Goal: Information Seeking & Learning: Learn about a topic

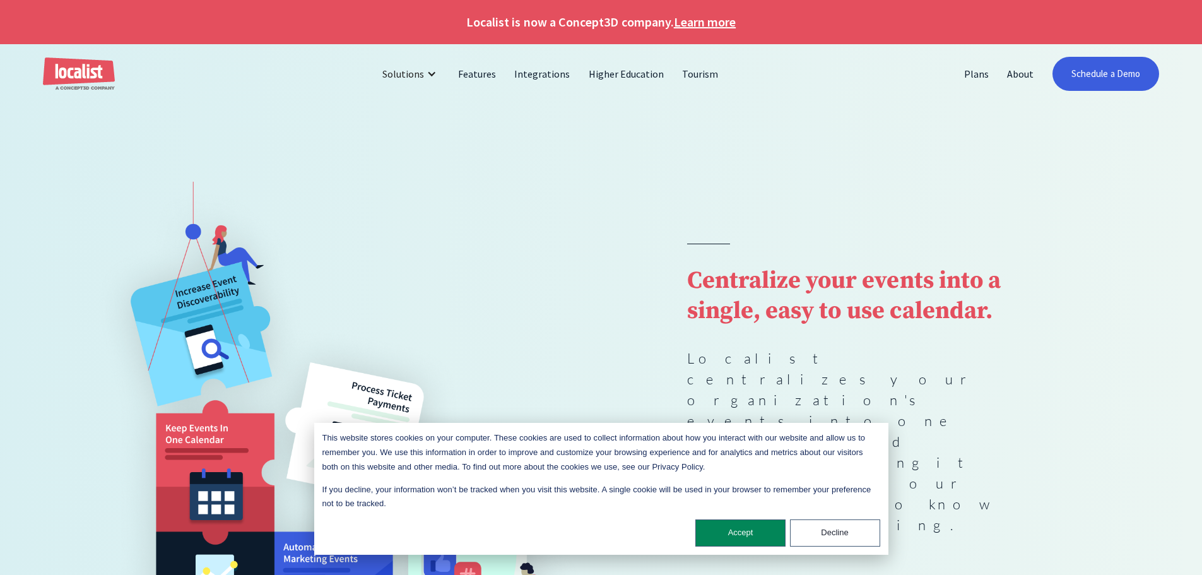
click at [717, 19] on link "Learn more" at bounding box center [705, 22] width 62 height 19
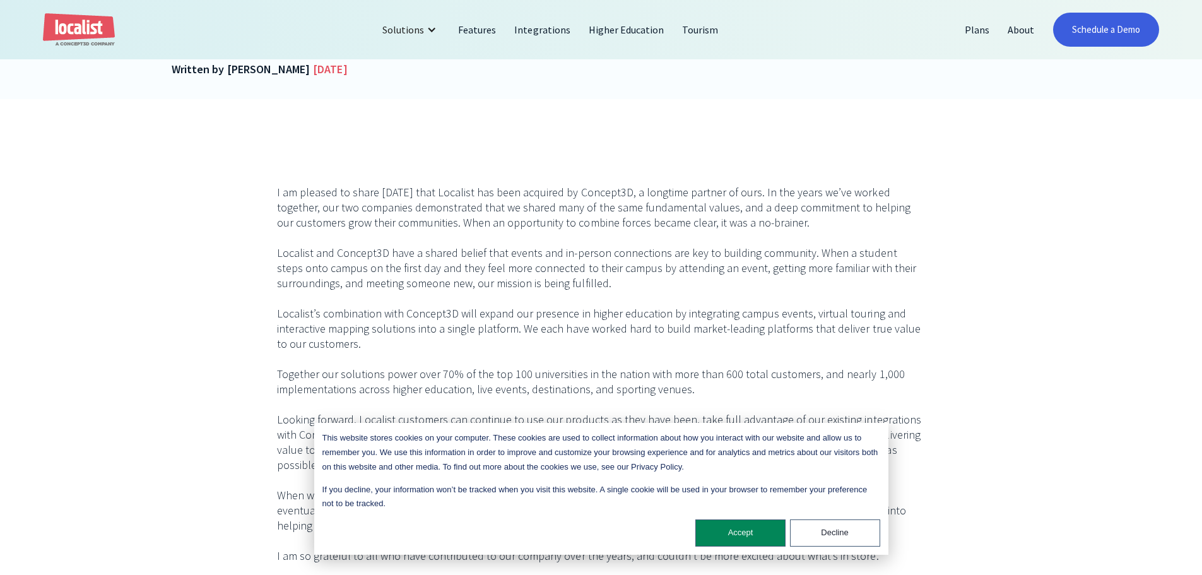
scroll to position [442, 0]
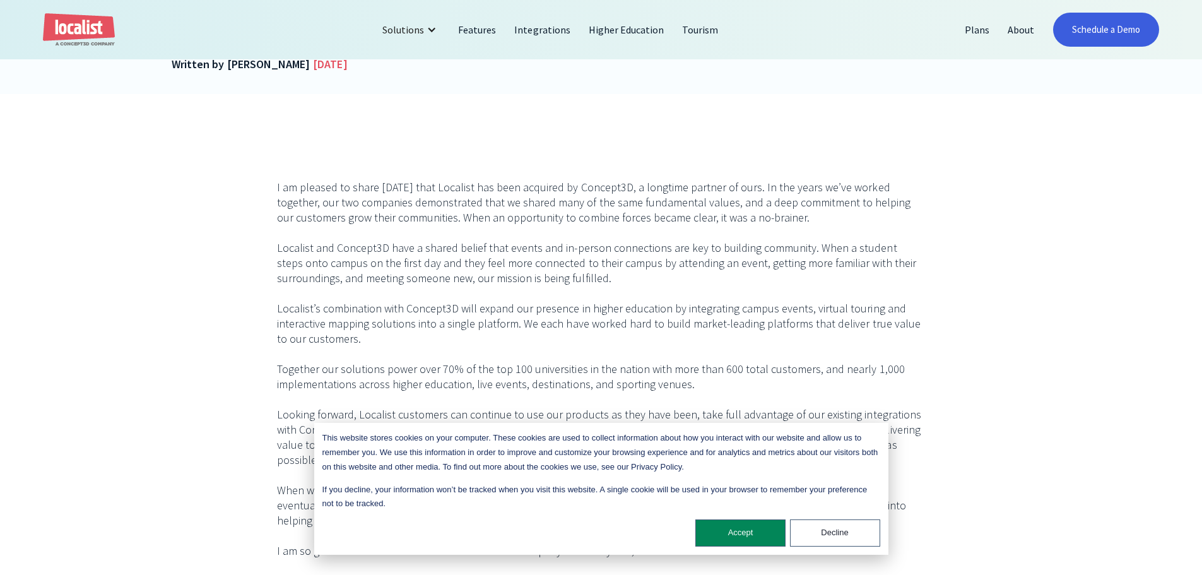
click at [985, 223] on div "I am pleased to share today that Localist has been acquired by Concept3D, a lon…" at bounding box center [601, 529] width 1202 height 870
click at [976, 208] on div "I am pleased to share today that Localist has been acquired by Concept3D, a lon…" at bounding box center [601, 529] width 1202 height 870
click at [958, 177] on div "I am pleased to share today that Localist has been acquired by Concept3D, a lon…" at bounding box center [601, 529] width 1202 height 870
click at [973, 219] on div "I am pleased to share today that Localist has been acquired by Concept3D, a lon…" at bounding box center [601, 529] width 1202 height 870
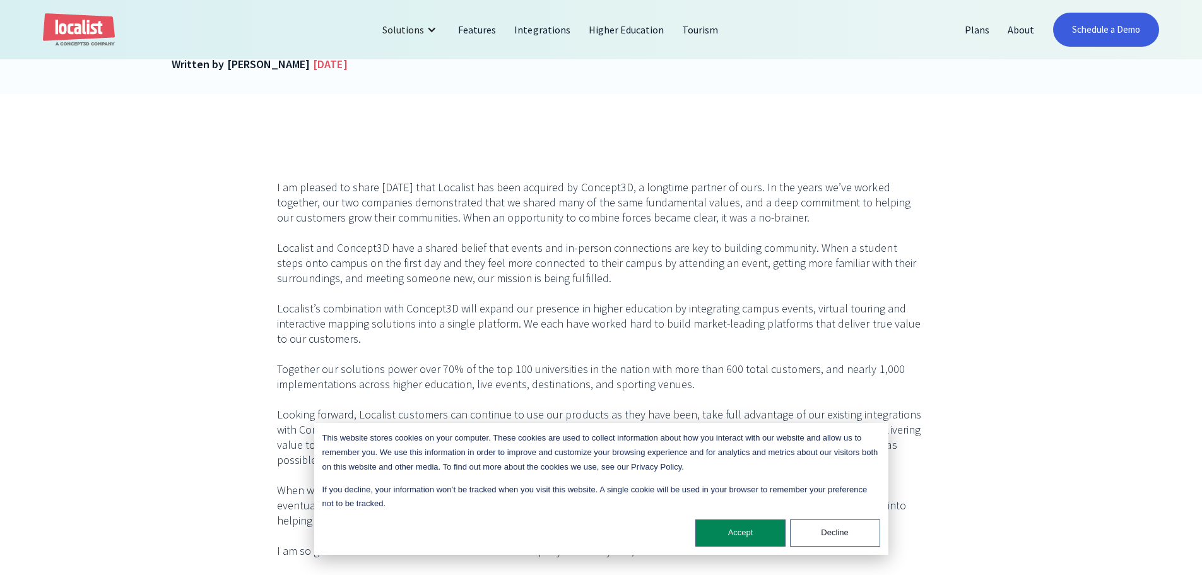
click at [965, 183] on div "I am pleased to share today that Localist has been acquired by Concept3D, a lon…" at bounding box center [601, 529] width 1202 height 870
click at [970, 207] on div "I am pleased to share today that Localist has been acquired by Concept3D, a lon…" at bounding box center [601, 529] width 1202 height 870
click at [975, 197] on div "I am pleased to share today that Localist has been acquired by Concept3D, a lon…" at bounding box center [601, 529] width 1202 height 870
click at [979, 219] on div "I am pleased to share today that Localist has been acquired by Concept3D, a lon…" at bounding box center [601, 529] width 1202 height 870
click at [984, 213] on div "I am pleased to share today that Localist has been acquired by Concept3D, a lon…" at bounding box center [601, 529] width 1202 height 870
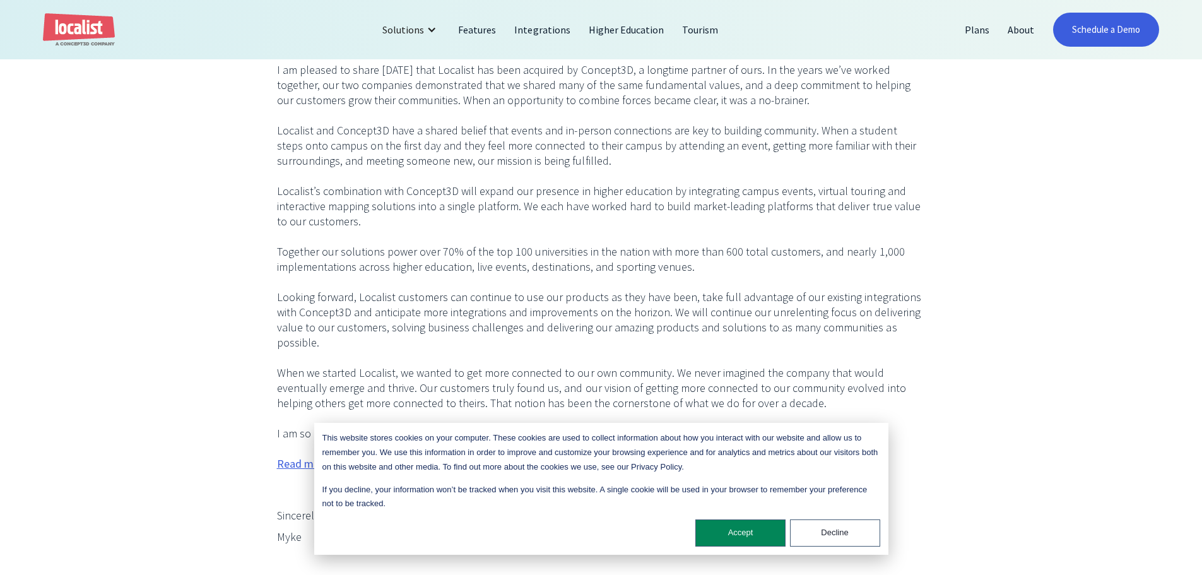
scroll to position [568, 0]
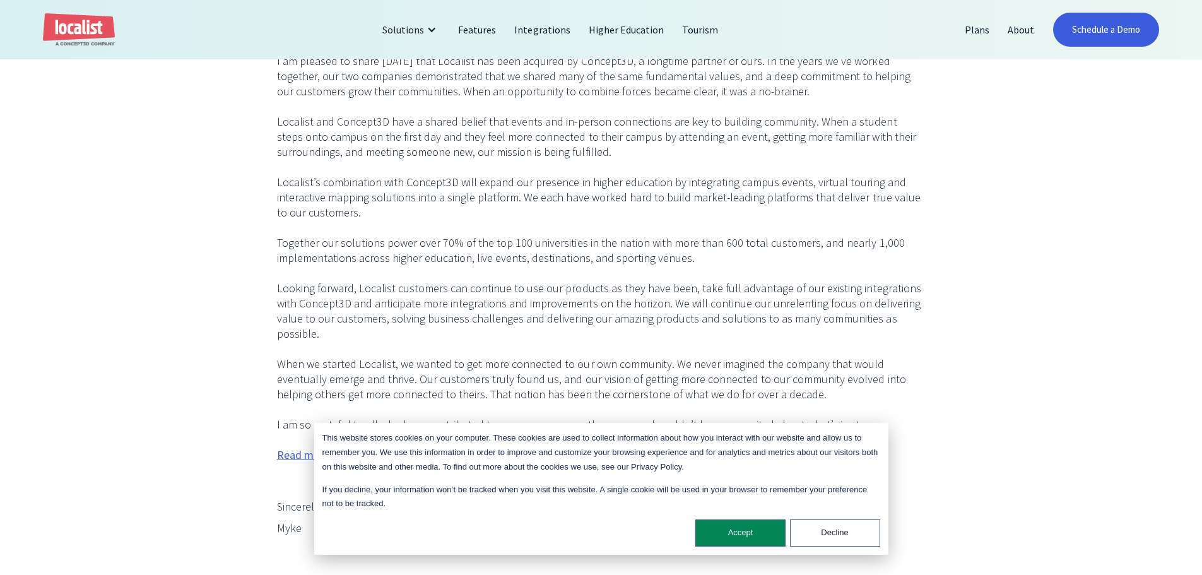
click at [989, 214] on div "I am pleased to share today that Localist has been acquired by Concept3D, a lon…" at bounding box center [601, 403] width 1202 height 870
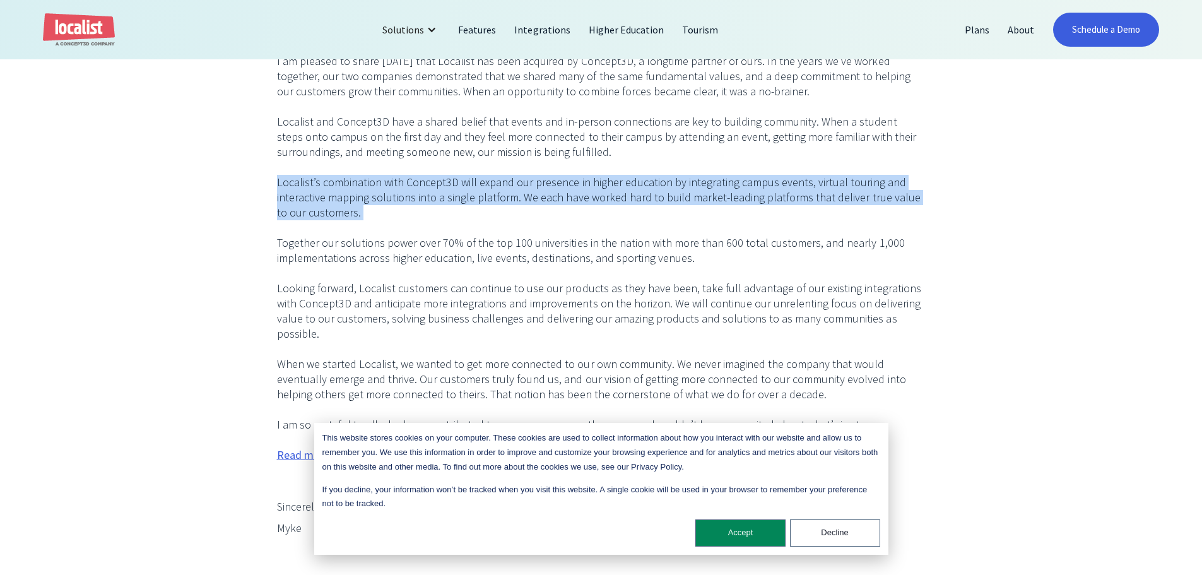
click at [989, 214] on div "I am pleased to share today that Localist has been acquired by Concept3D, a lon…" at bounding box center [601, 403] width 1202 height 870
click at [989, 199] on div "I am pleased to share today that Localist has been acquired by Concept3D, a lon…" at bounding box center [601, 403] width 1202 height 870
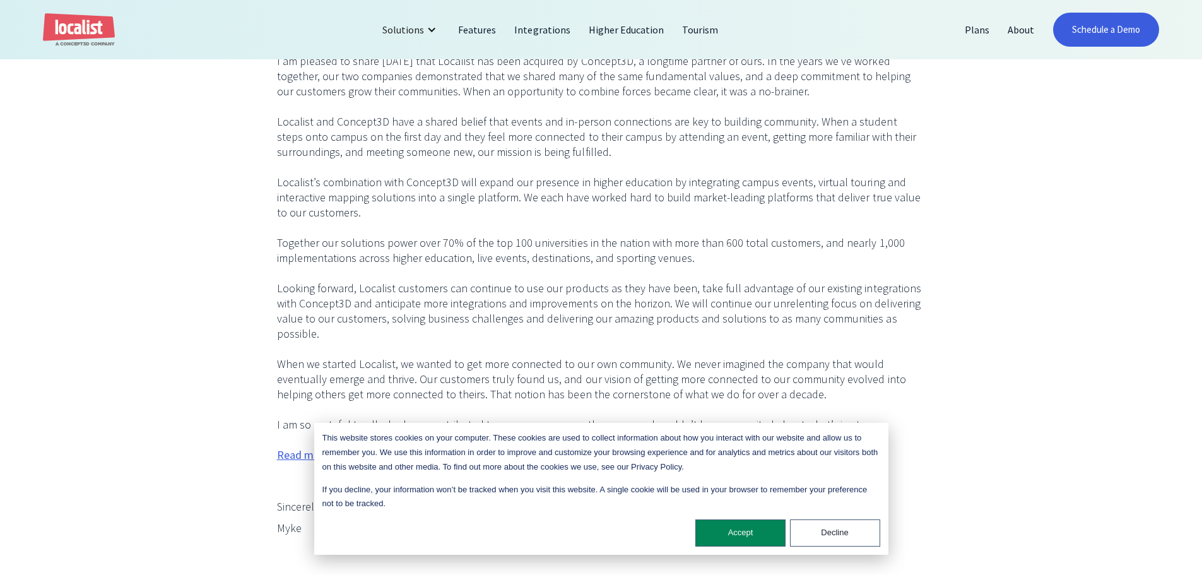
click at [988, 218] on div "I am pleased to share today that Localist has been acquired by Concept3D, a lon…" at bounding box center [601, 403] width 1202 height 870
click at [989, 216] on div "I am pleased to share today that Localist has been acquired by Concept3D, a lon…" at bounding box center [601, 403] width 1202 height 870
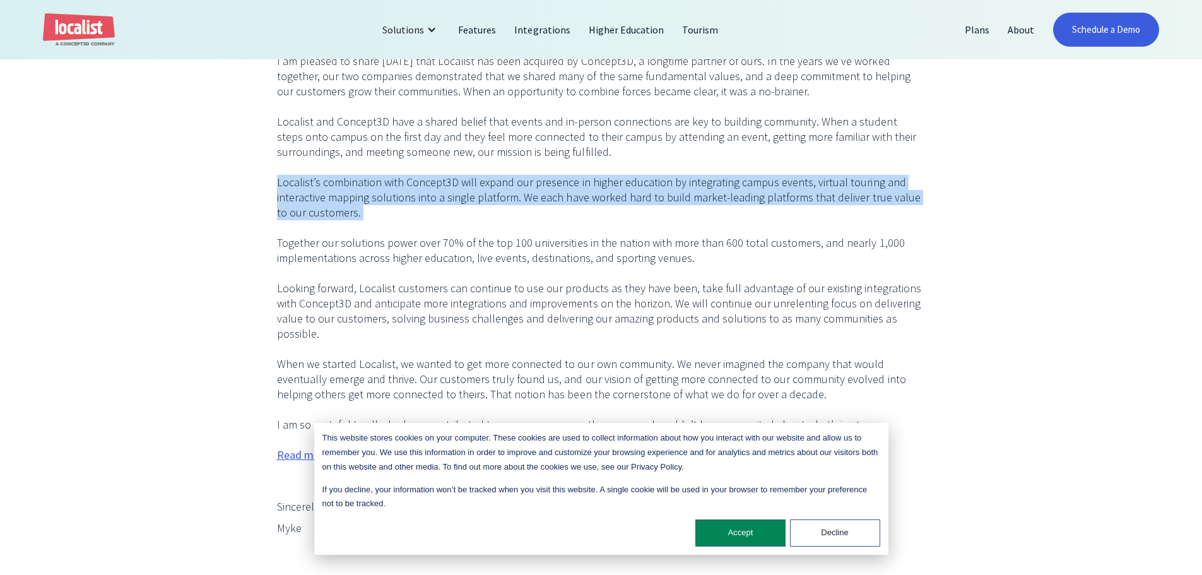
click at [989, 216] on div "I am pleased to share today that Localist has been acquired by Concept3D, a lon…" at bounding box center [601, 403] width 1202 height 870
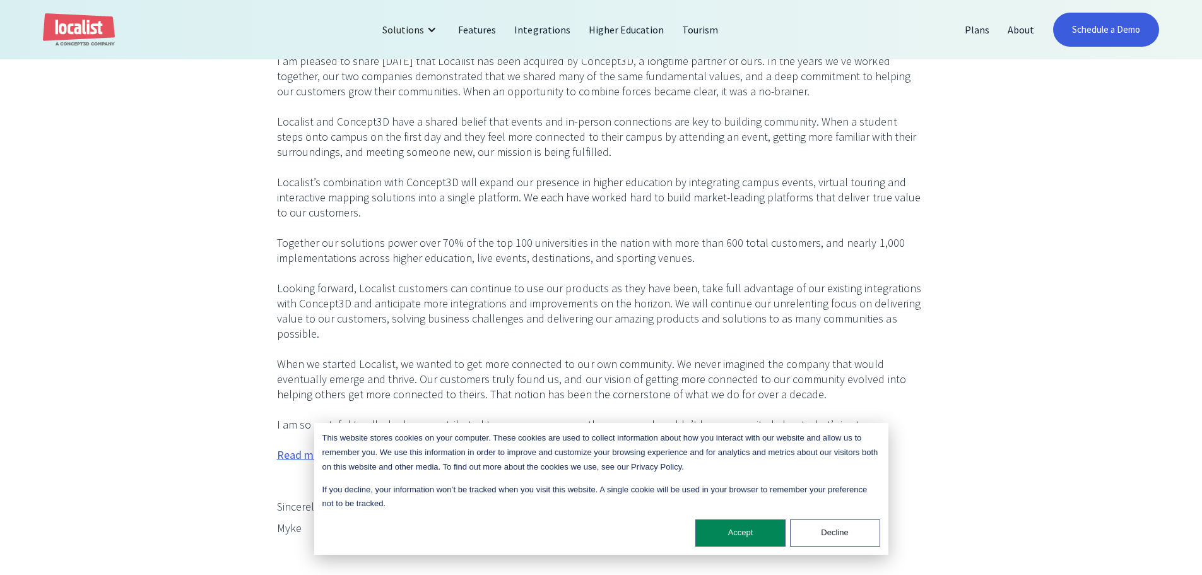
click at [987, 218] on div "I am pleased to share today that Localist has been acquired by Concept3D, a lon…" at bounding box center [601, 403] width 1202 height 870
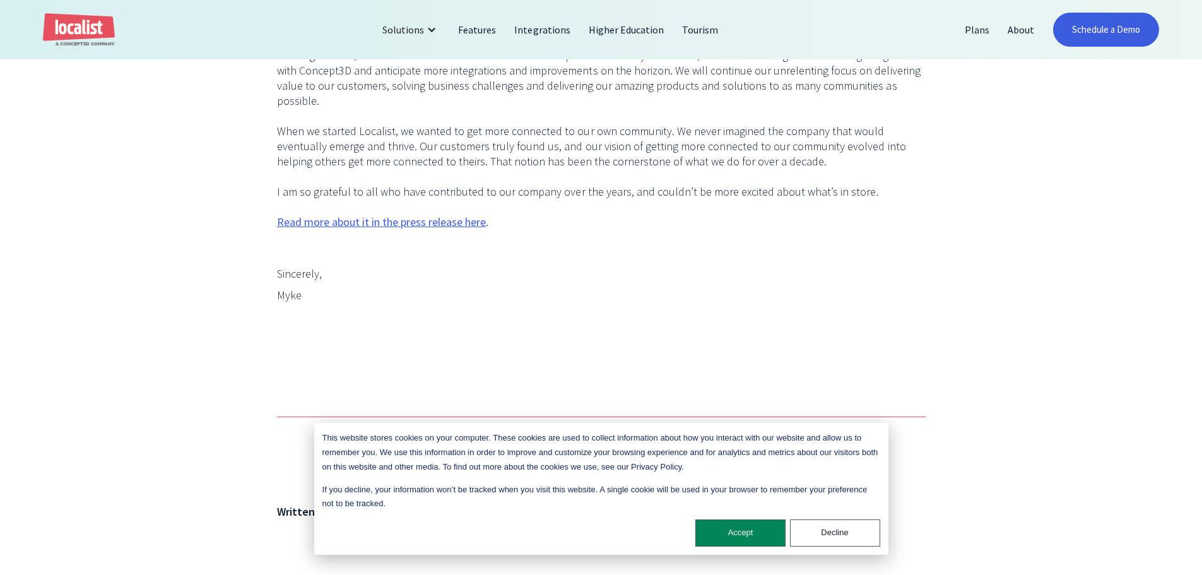
scroll to position [820, 0]
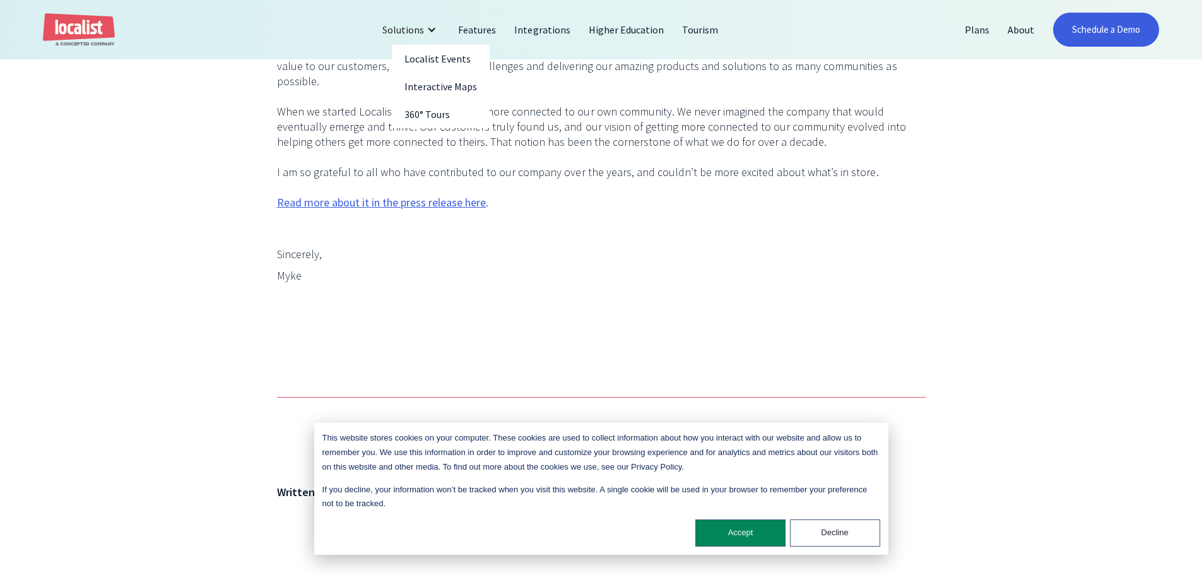
click at [422, 33] on div "Solutions" at bounding box center [403, 29] width 42 height 15
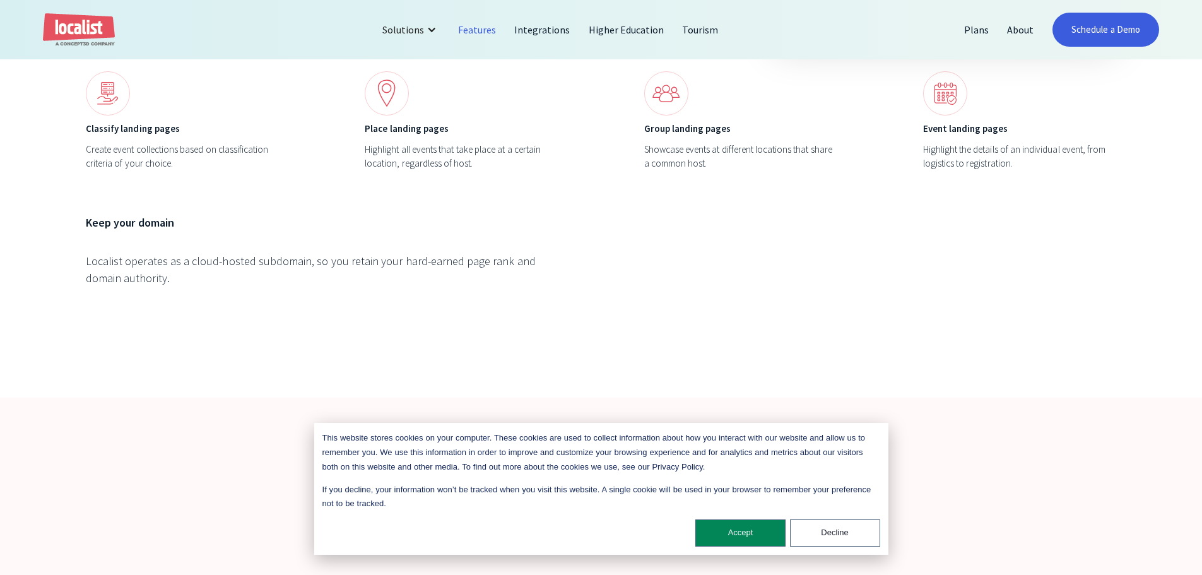
scroll to position [5046, 0]
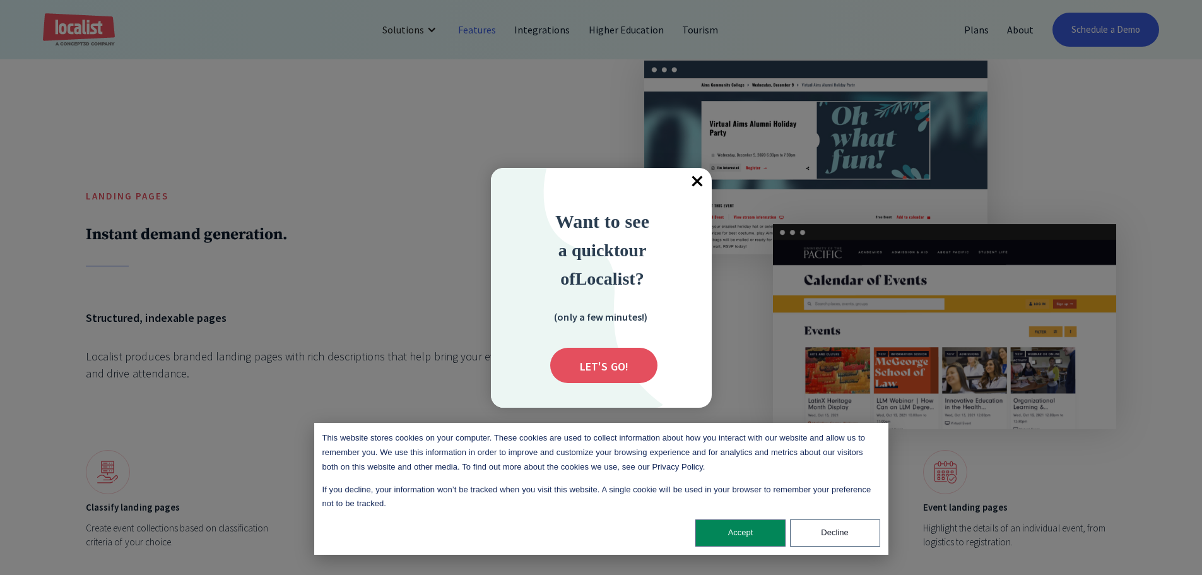
click at [704, 182] on span "×" at bounding box center [698, 182] width 28 height 28
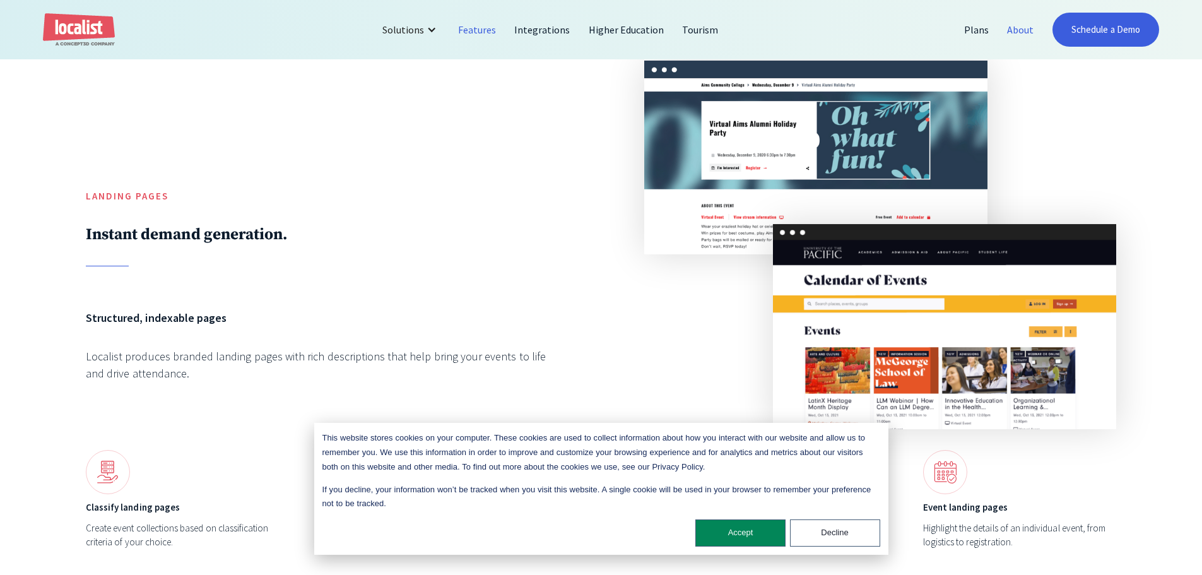
click at [999, 30] on link "About" at bounding box center [1020, 30] width 45 height 30
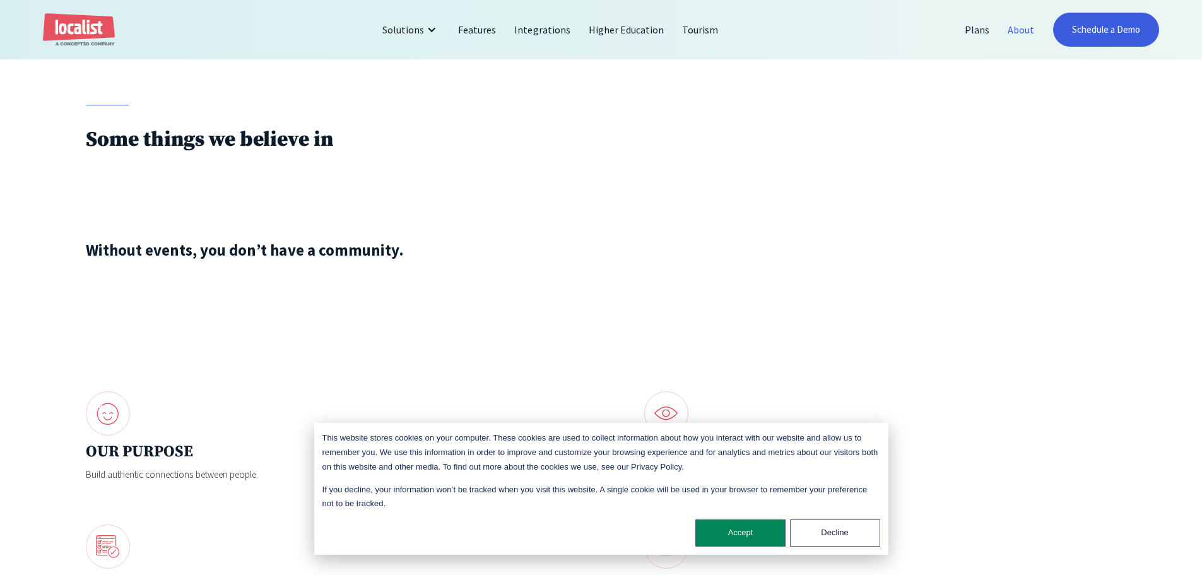
scroll to position [1451, 0]
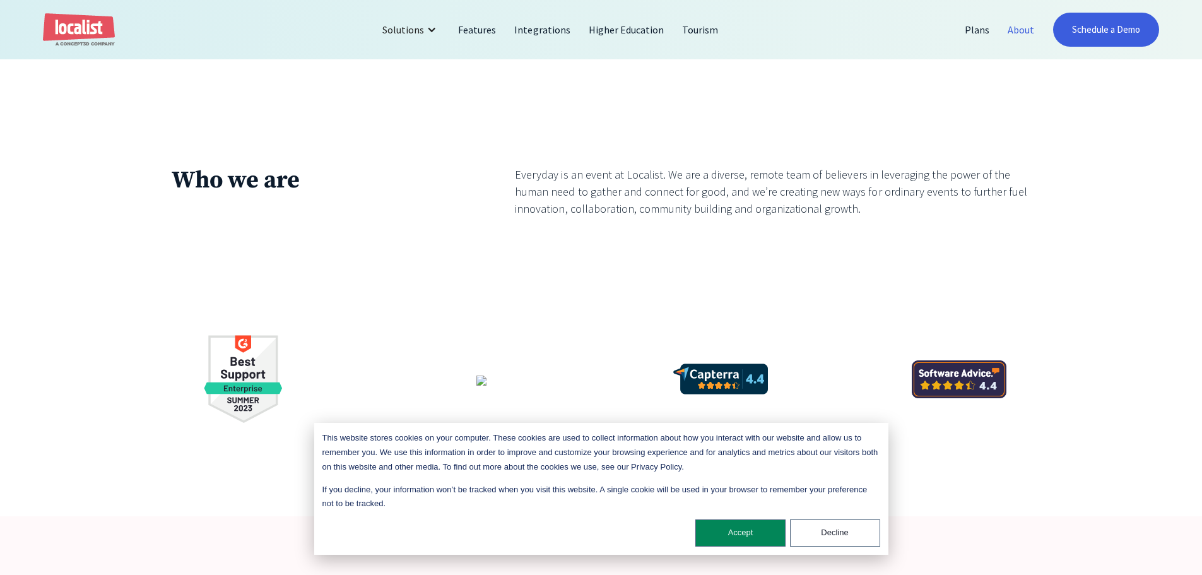
click at [702, 242] on div "Everyday is an event at Localist. We are a diverse, remote team of believers in…" at bounding box center [772, 204] width 515 height 76
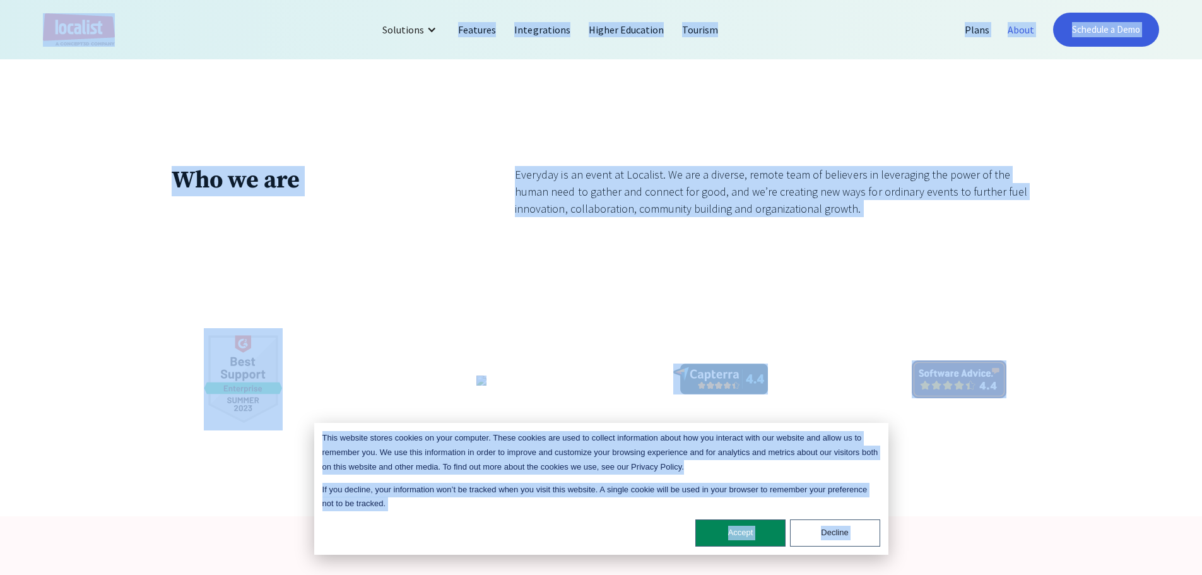
copy body "Lore ipsumdo sitame consect ad elit seddoeiu. Tempo incidid utl etdo ma aliquae…"
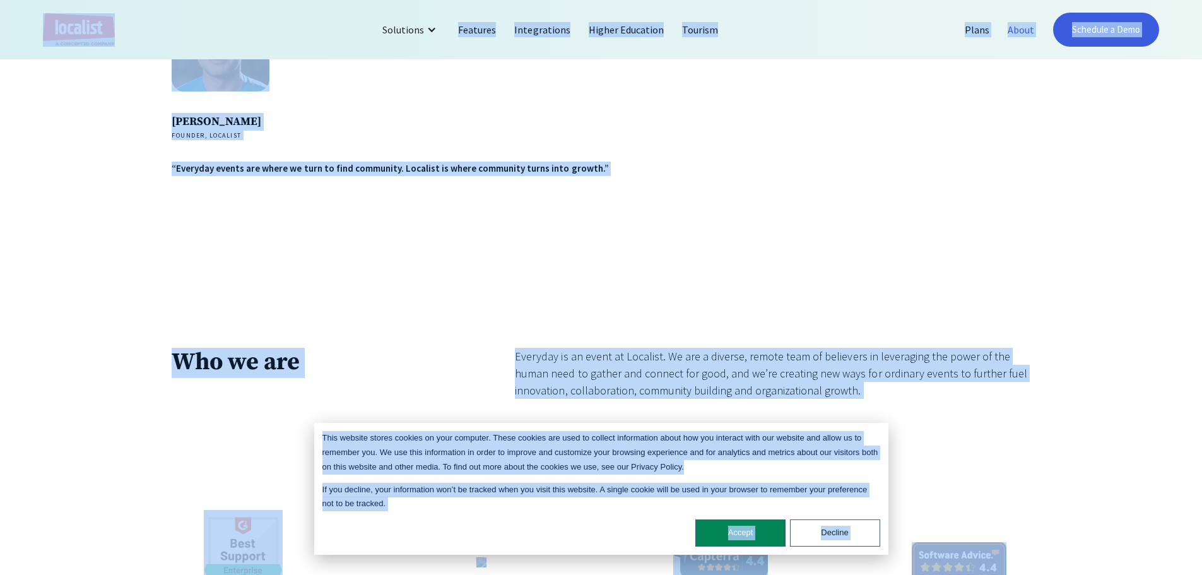
scroll to position [2334, 0]
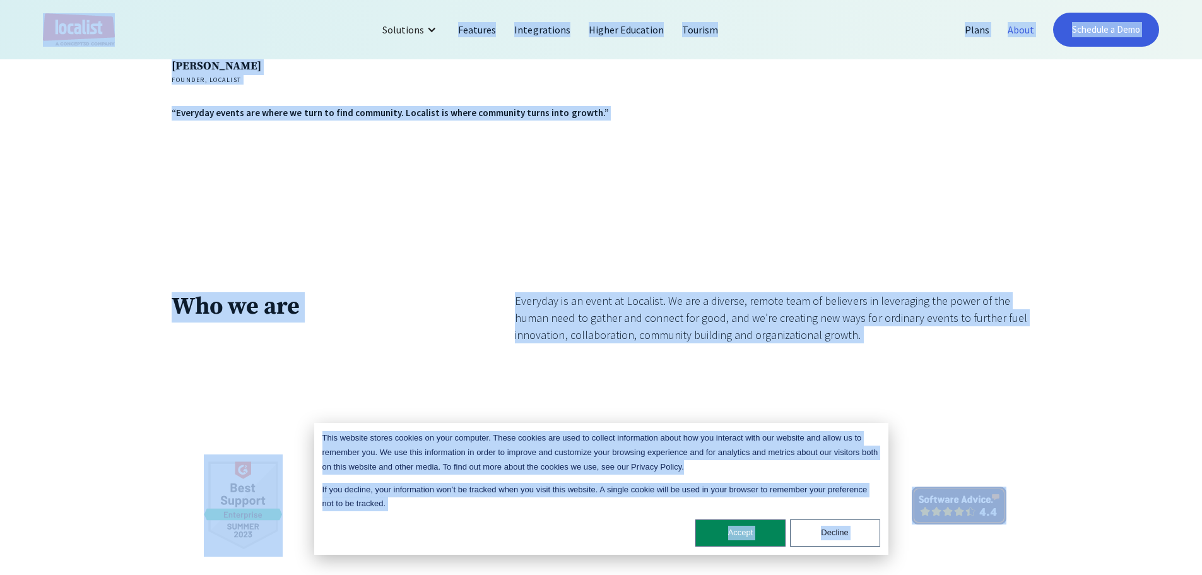
click at [700, 272] on div "[PERSON_NAME] Founder, Localist “Everyday events are where we turn to find comm…" at bounding box center [601, 110] width 1202 height 363
